Goal: Task Accomplishment & Management: Manage account settings

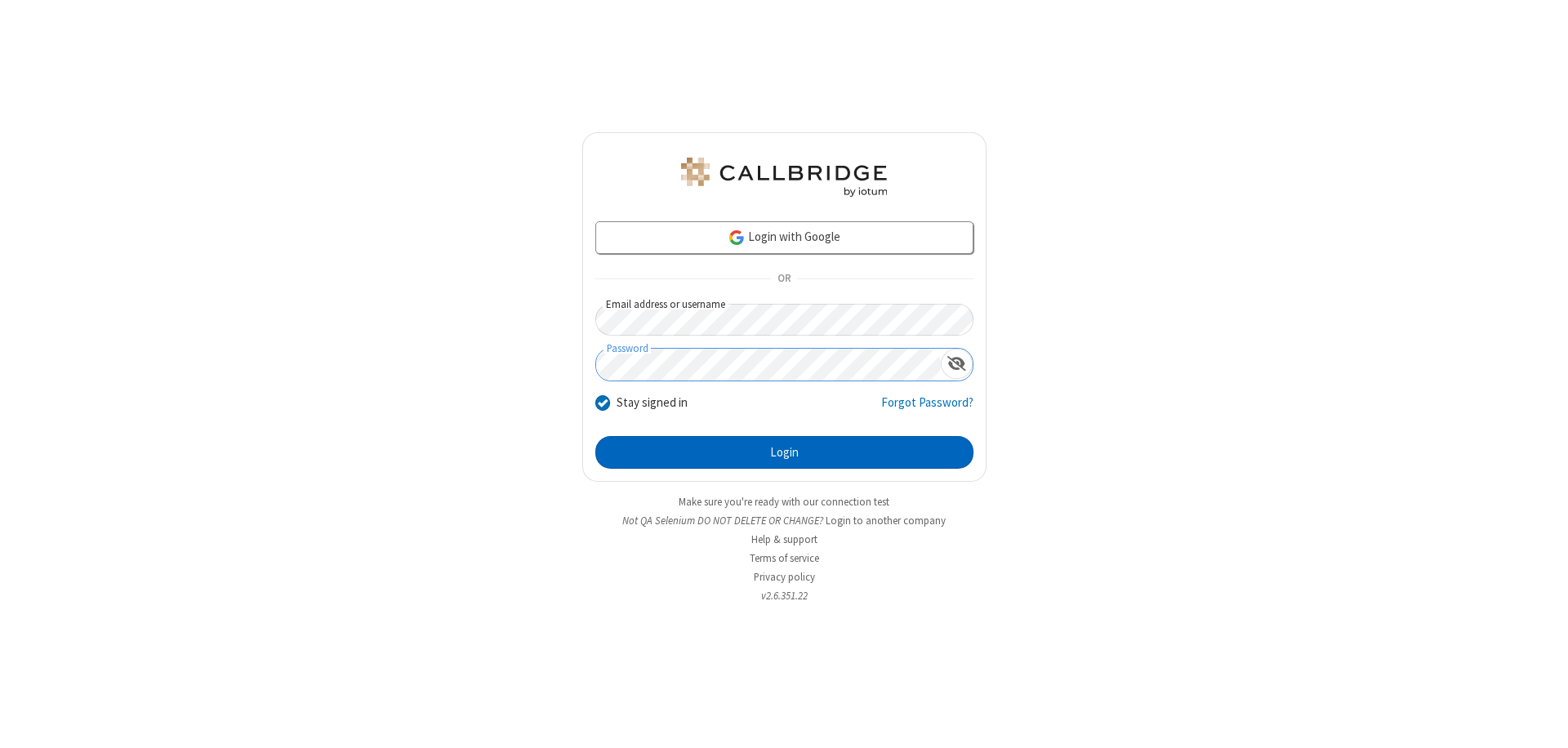
click at [784, 452] on button "Login" at bounding box center [784, 452] width 378 height 33
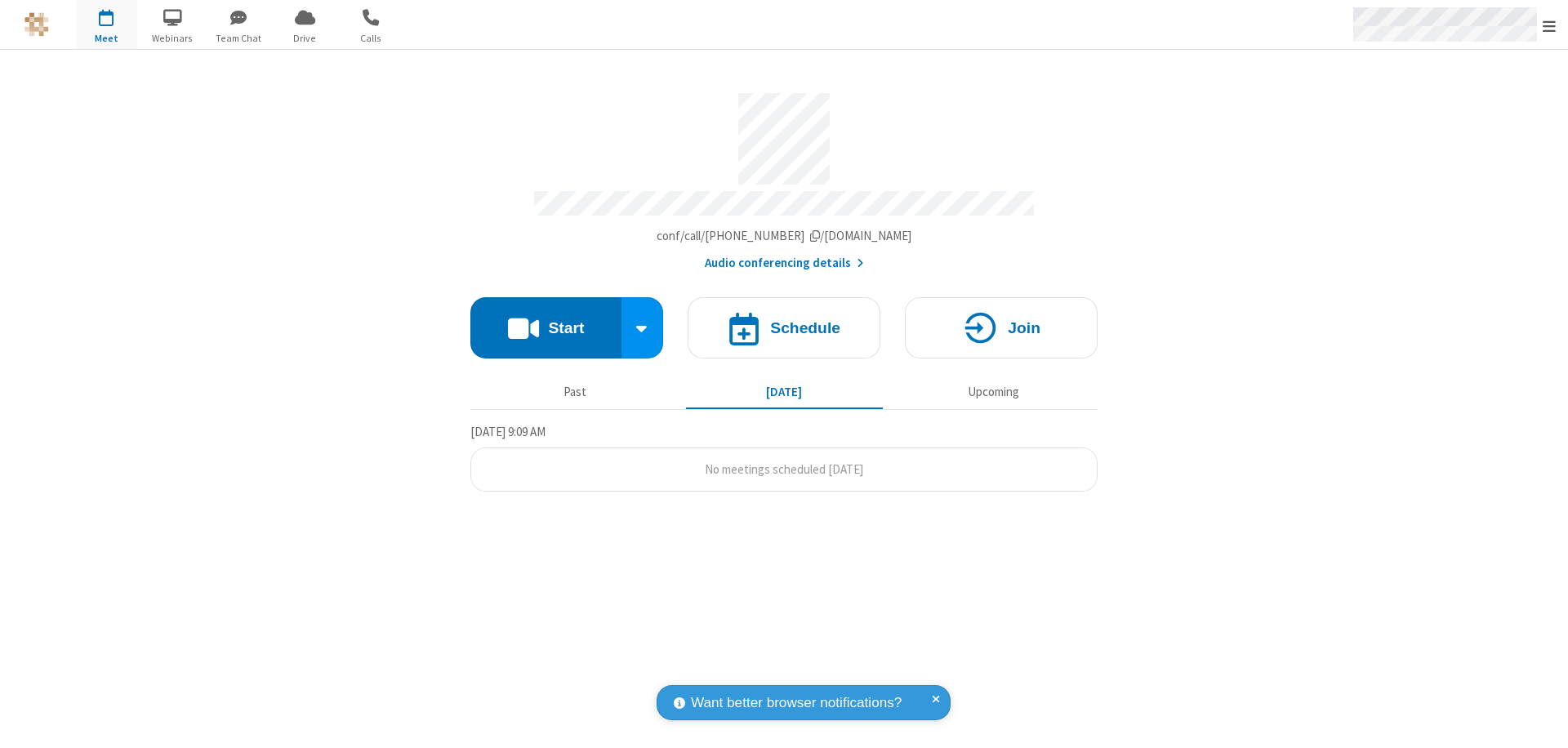
click at [1549, 25] on span "Open menu" at bounding box center [1549, 26] width 13 height 16
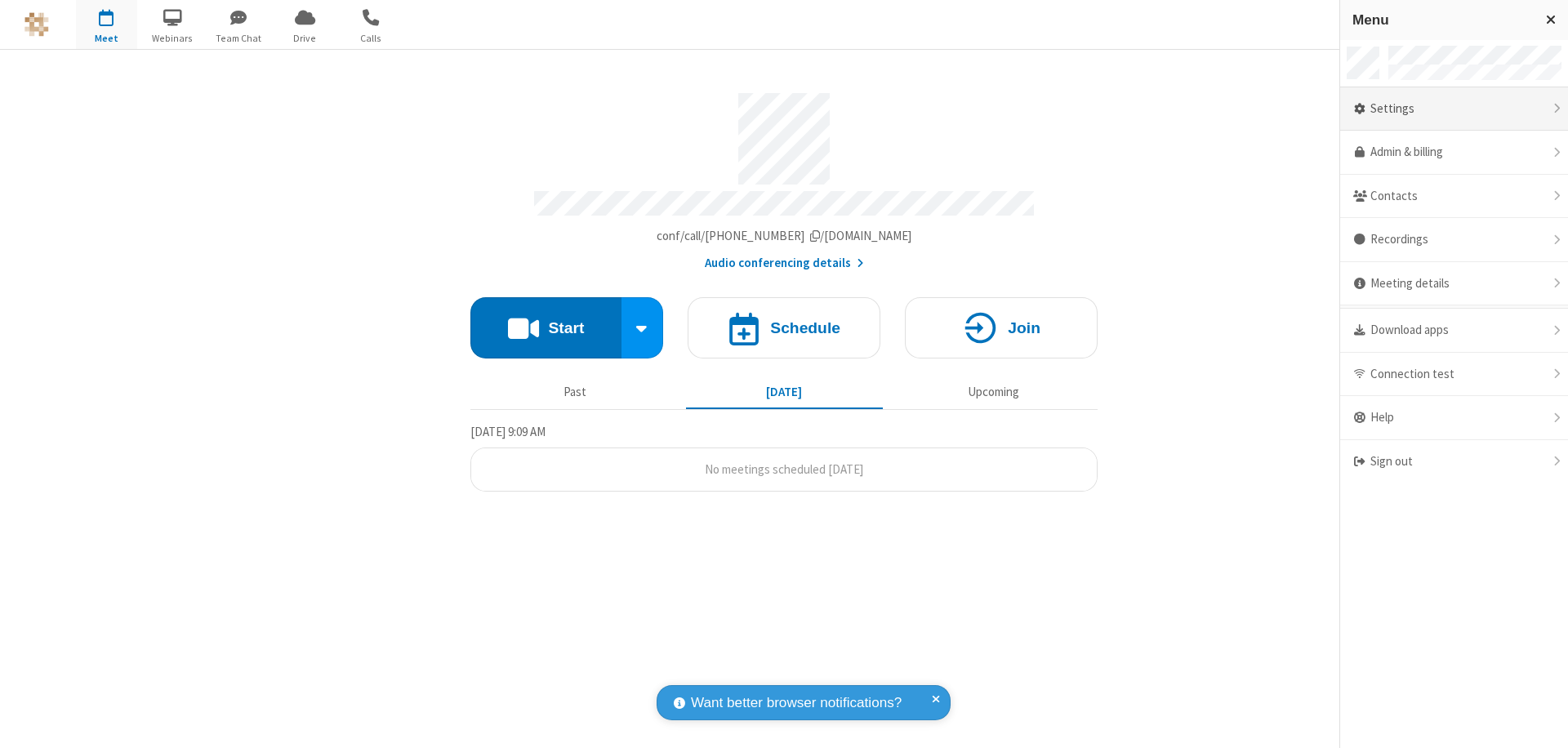
click at [1454, 109] on div "Settings" at bounding box center [1454, 110] width 228 height 44
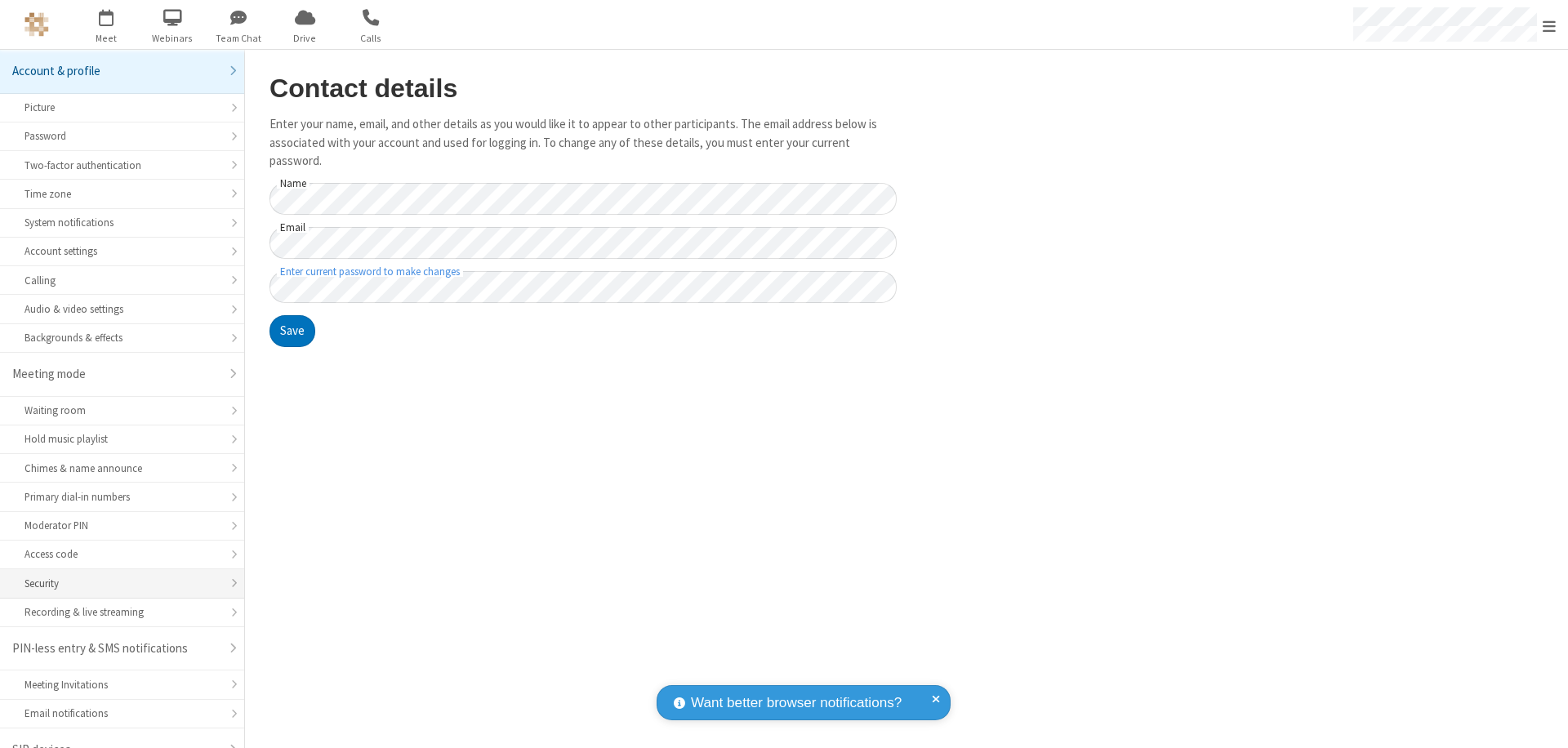
click at [116, 576] on div "Security" at bounding box center [122, 583] width 195 height 16
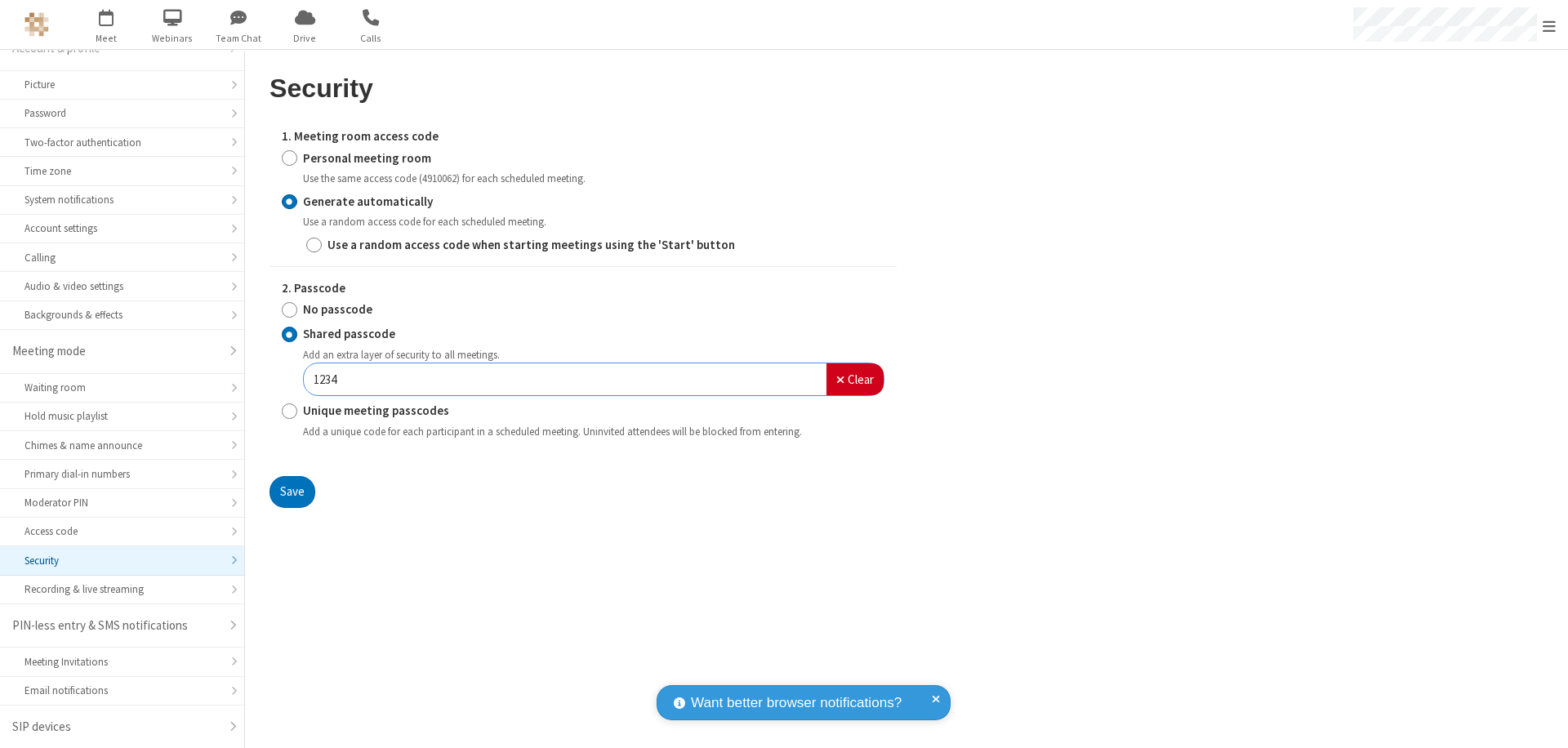
click at [289, 201] on input "Generate automatically" at bounding box center [289, 201] width 16 height 17
click at [289, 410] on input "Unique meeting passcodes" at bounding box center [289, 410] width 16 height 17
radio input "true"
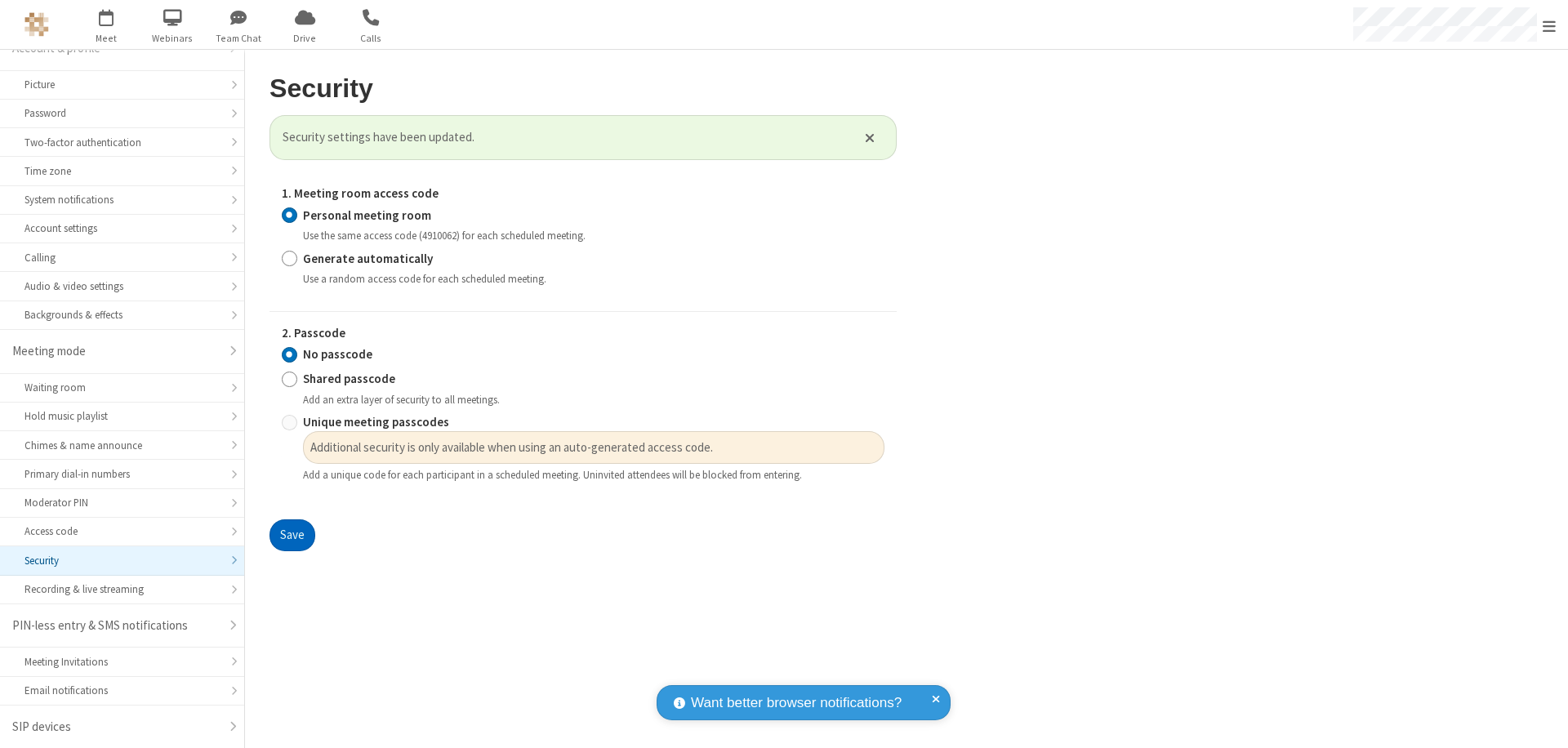
click at [292, 535] on button "Save" at bounding box center [293, 535] width 46 height 33
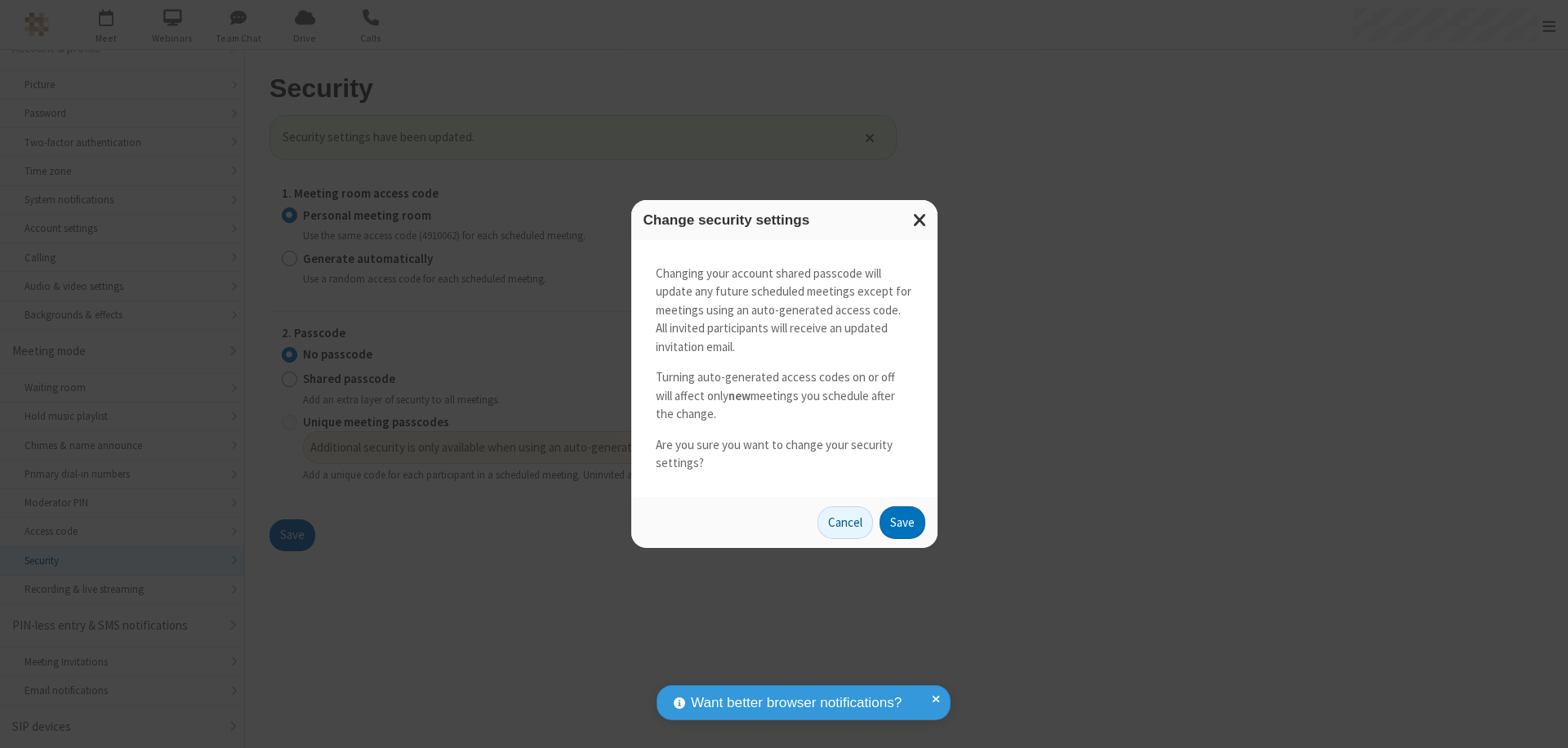
click at [902, 522] on button "Save" at bounding box center [903, 522] width 46 height 33
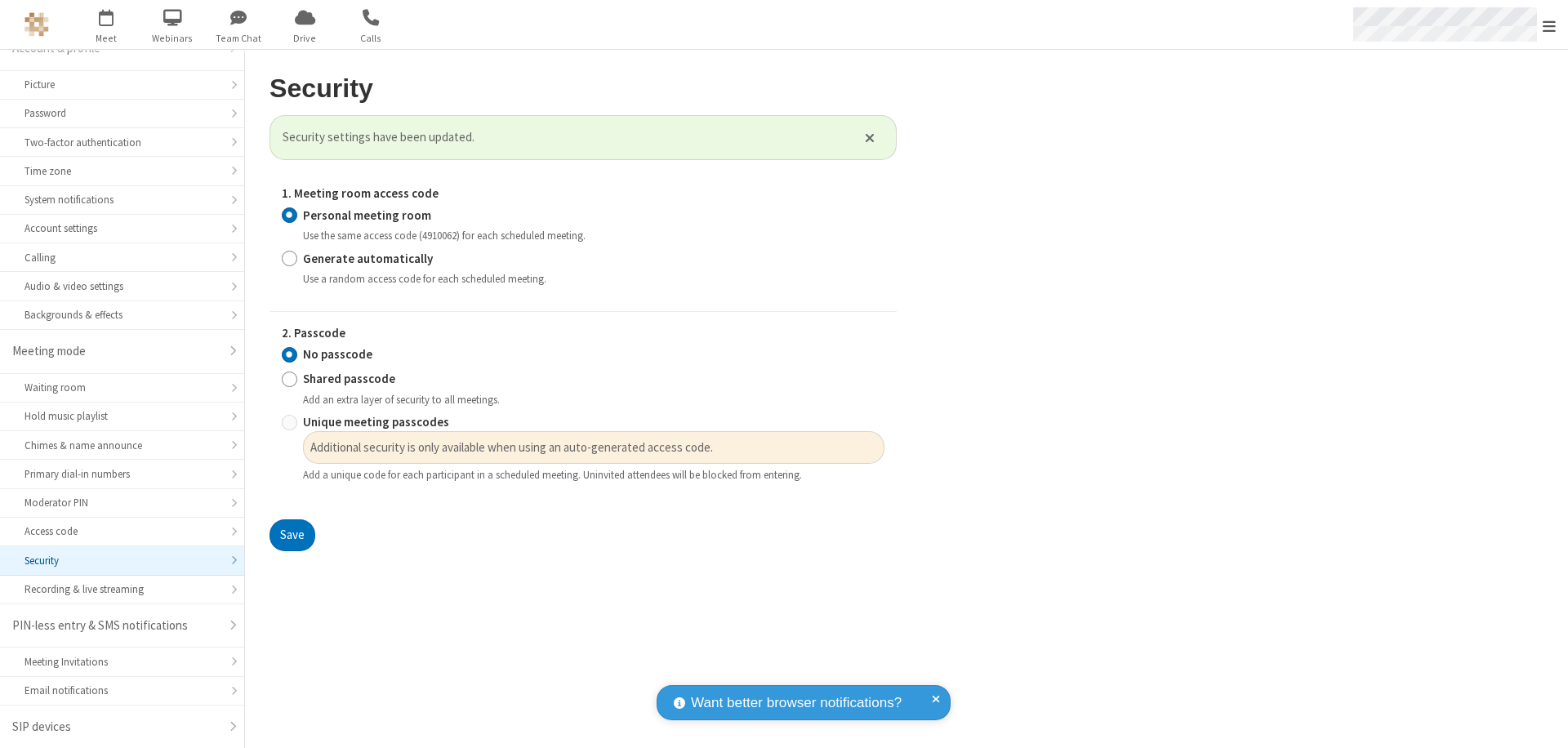
click at [1549, 25] on span "Open menu" at bounding box center [1549, 26] width 13 height 16
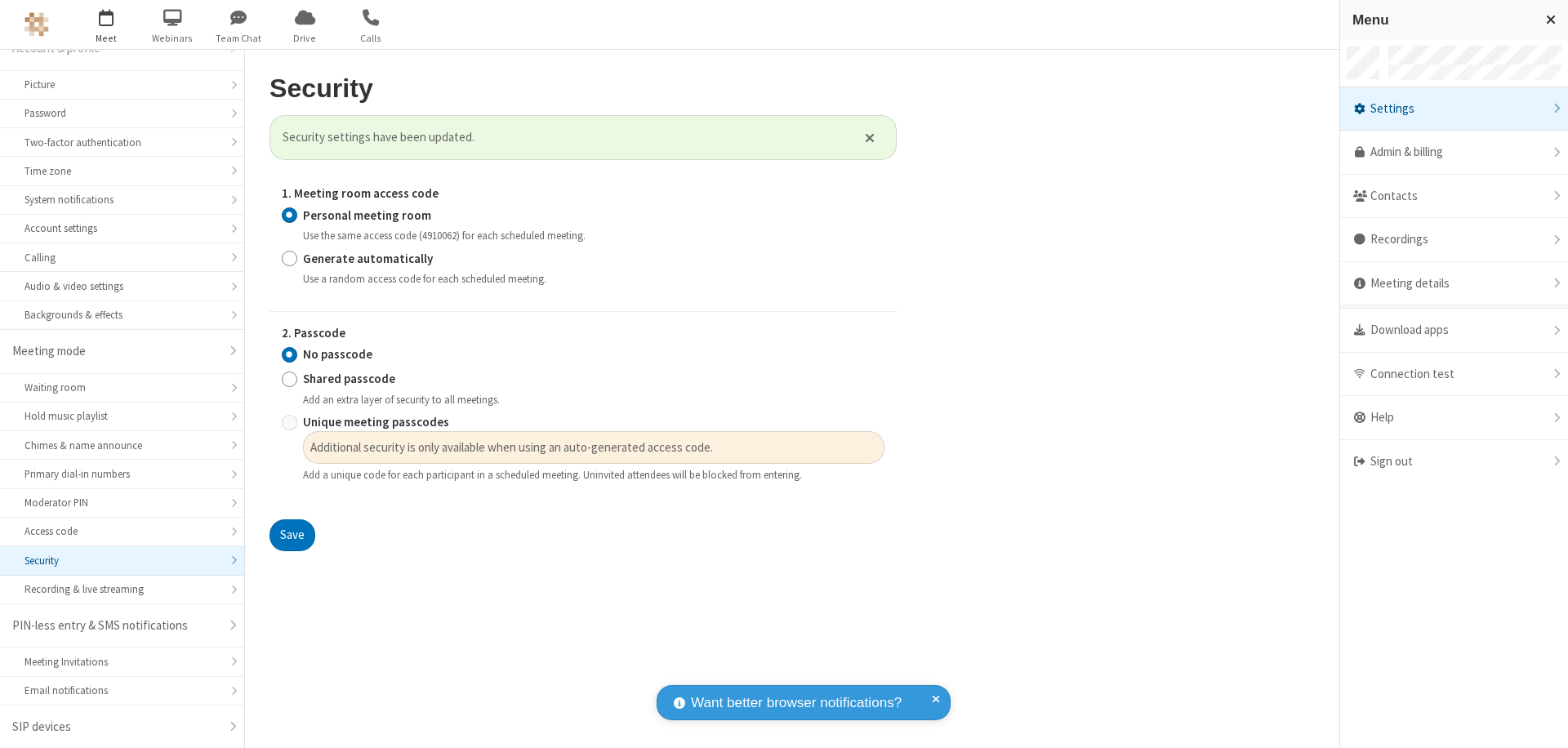
click at [106, 25] on span "button" at bounding box center [106, 17] width 61 height 28
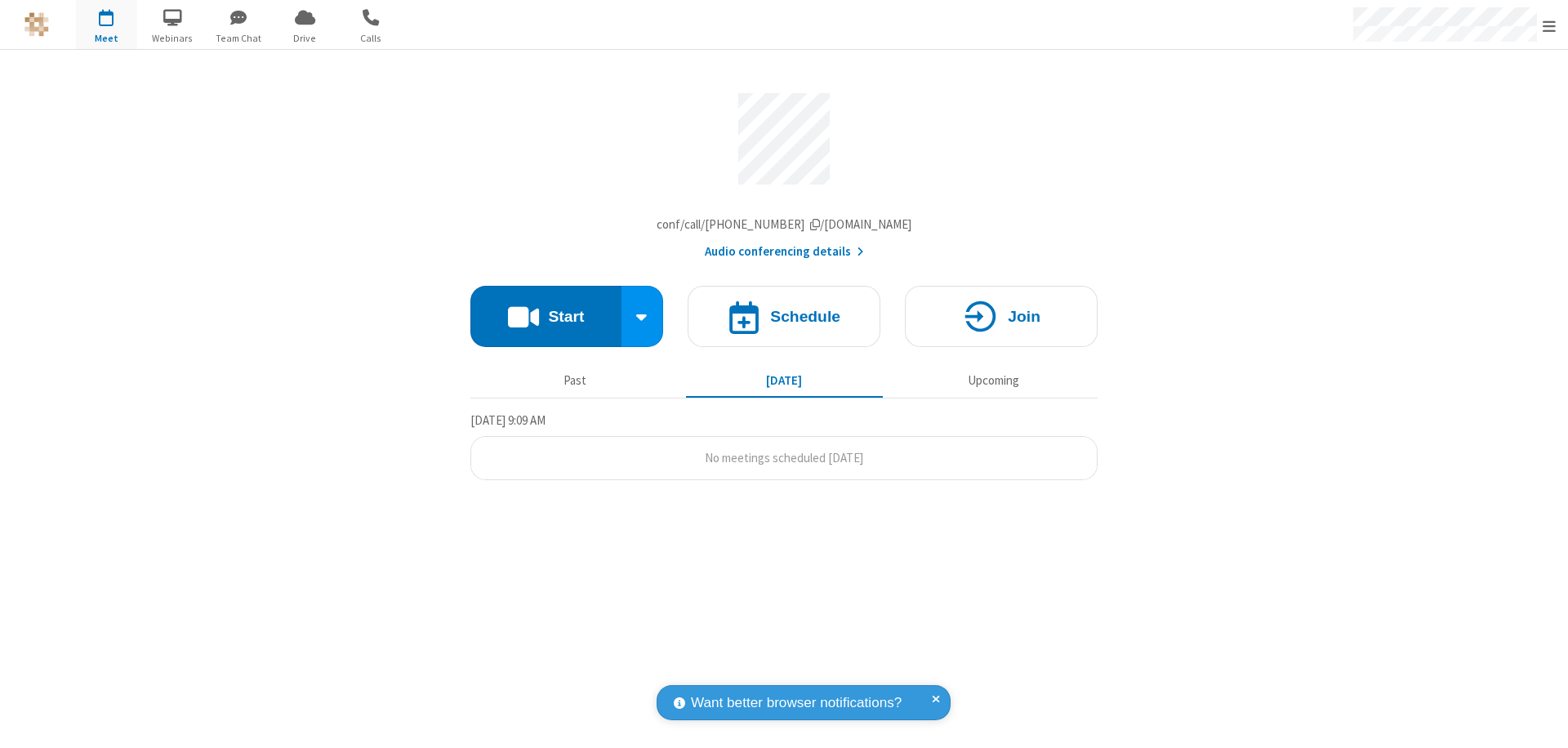
click at [784, 320] on h4 "Schedule" at bounding box center [805, 316] width 70 height 16
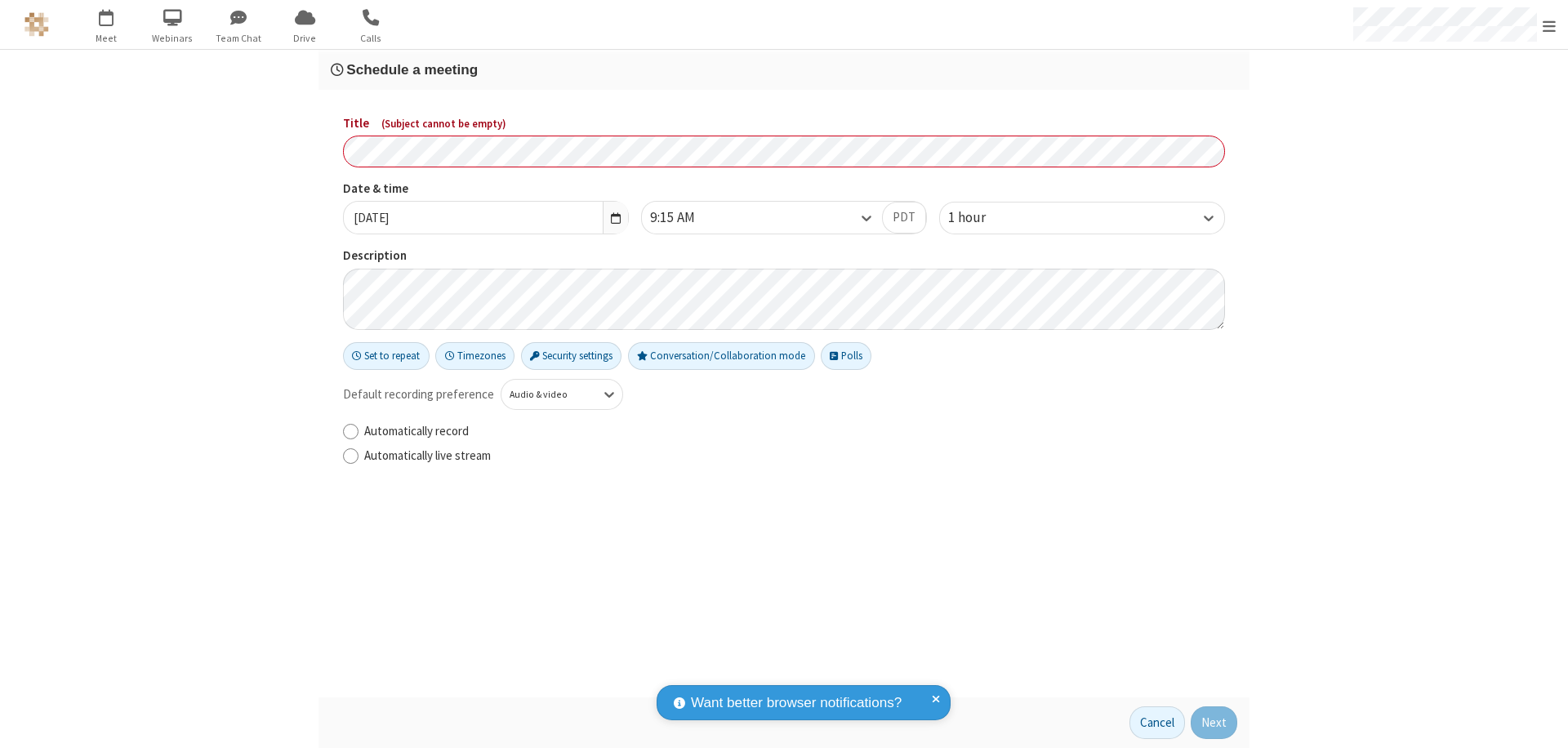
click at [784, 69] on h3 "Schedule a meeting" at bounding box center [784, 69] width 907 height 16
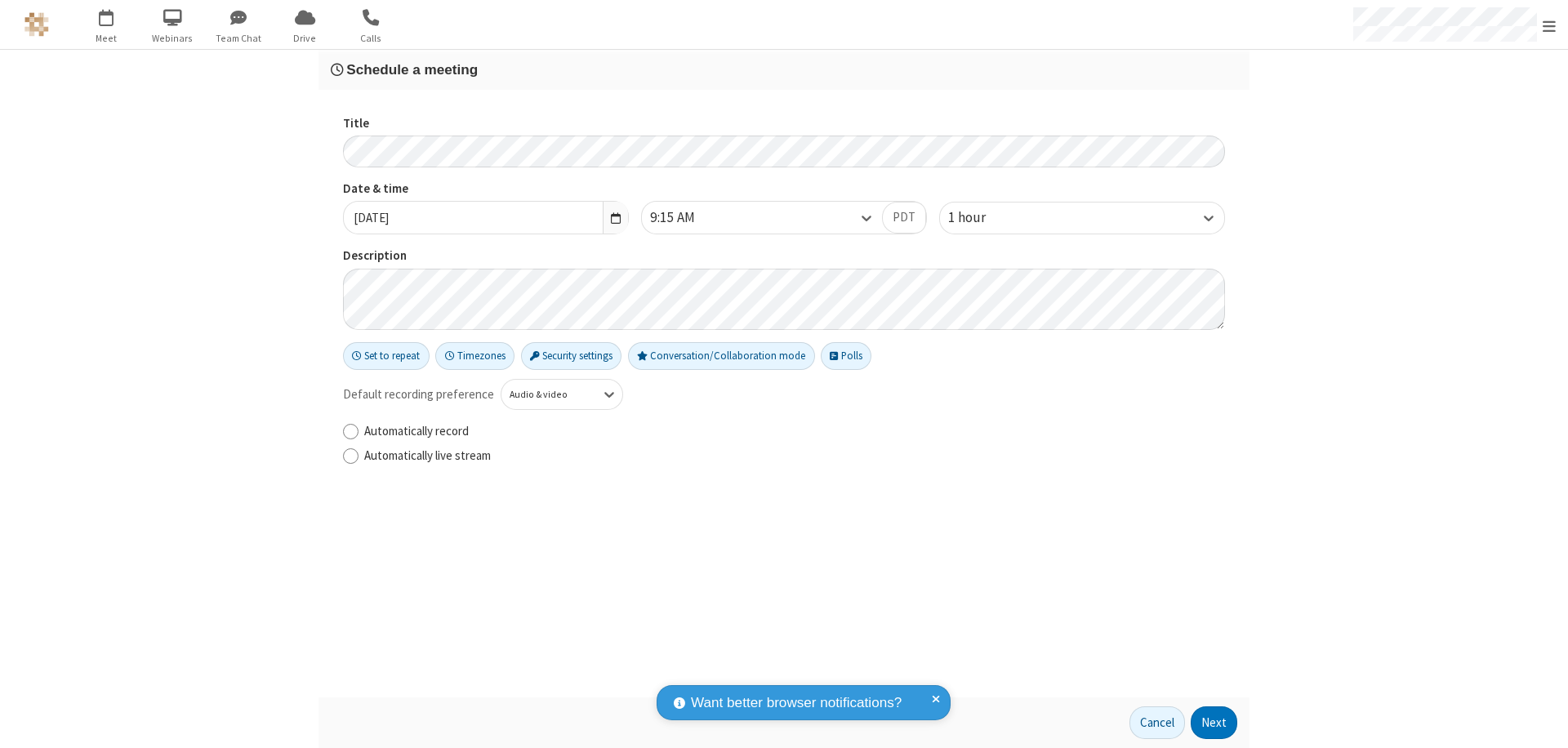
click at [1214, 723] on button "Next" at bounding box center [1213, 723] width 47 height 33
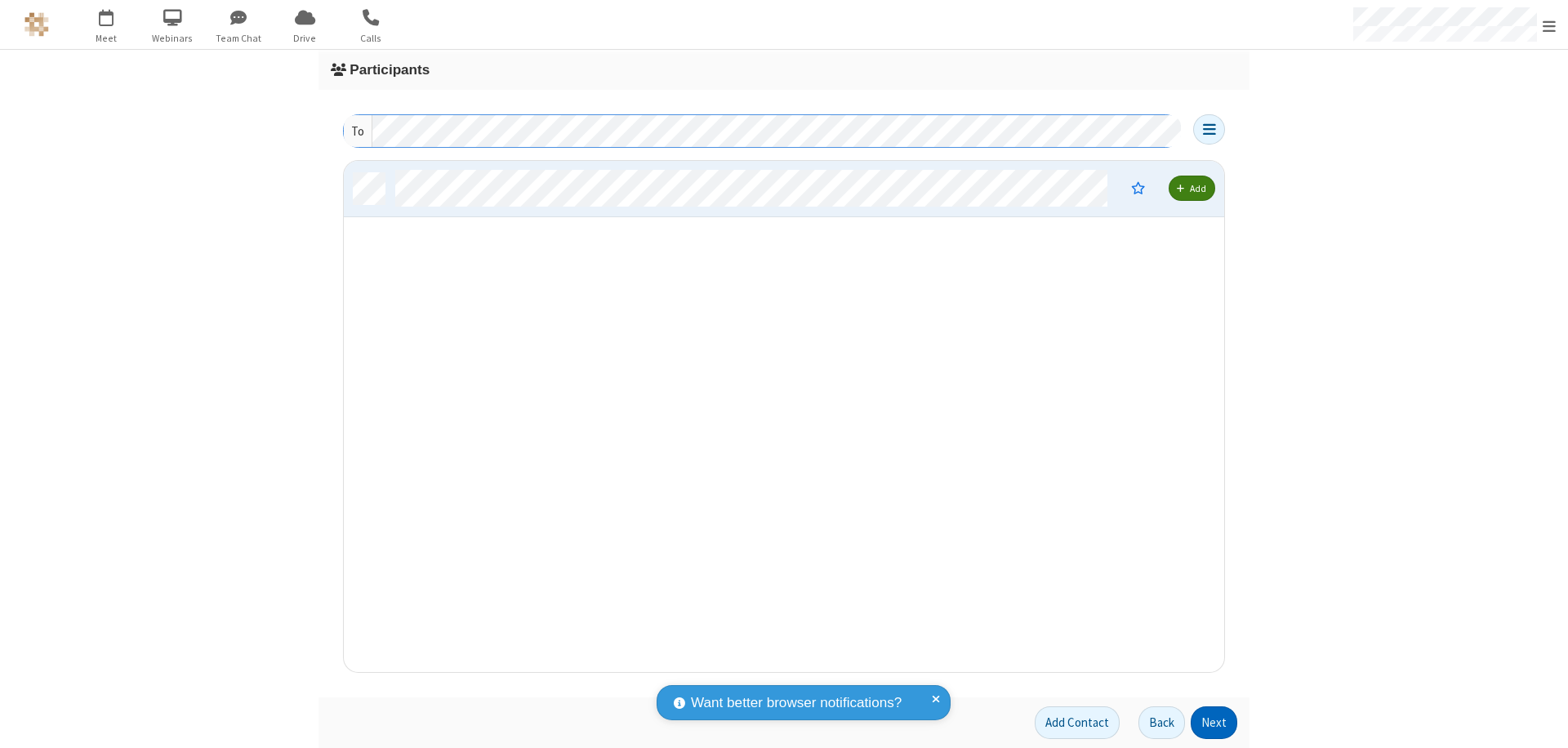
click at [1214, 723] on button "Next" at bounding box center [1213, 723] width 47 height 33
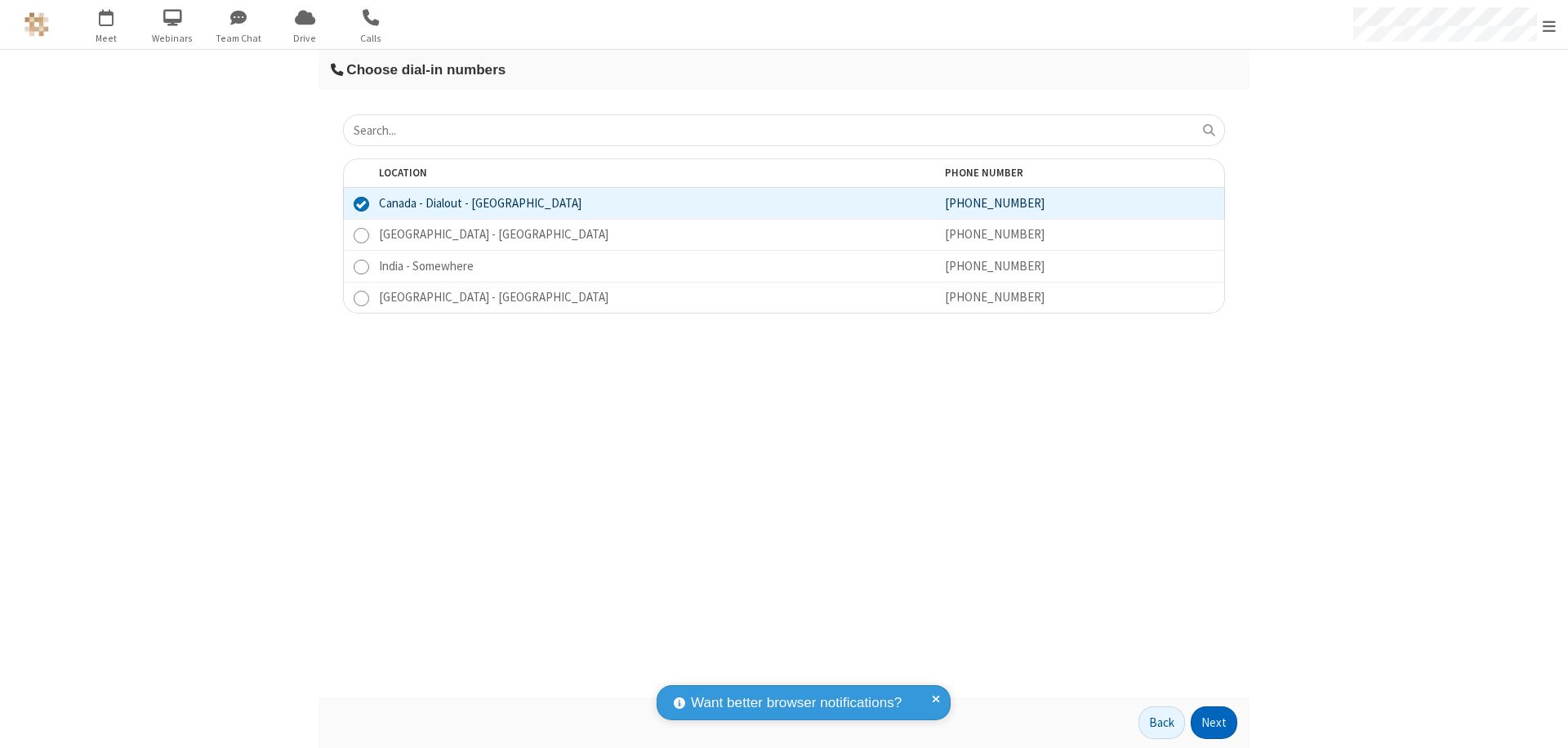
click at [1214, 723] on button "Next" at bounding box center [1213, 723] width 47 height 33
